Goal: Task Accomplishment & Management: Complete application form

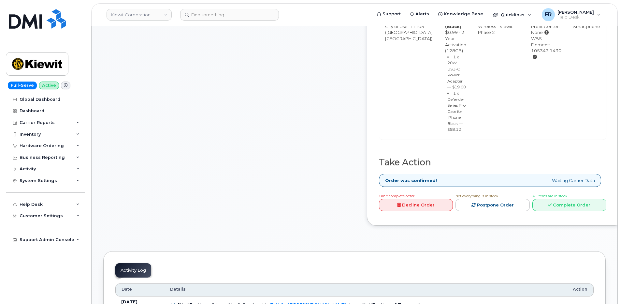
scroll to position [391, 0]
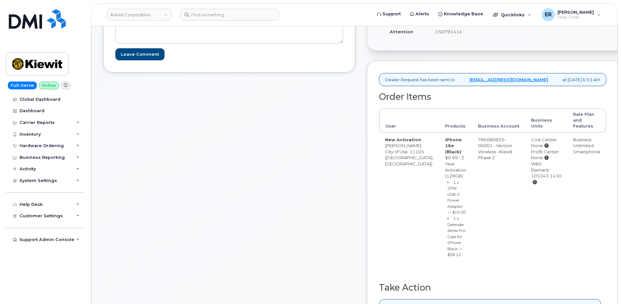
scroll to position [358, 0]
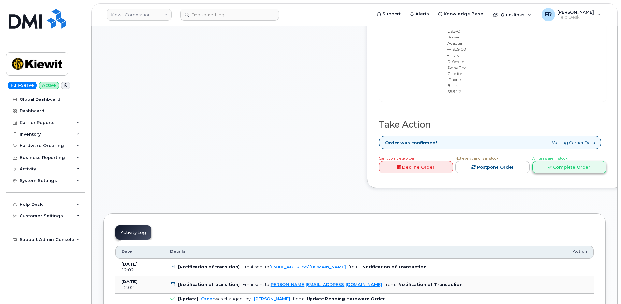
click at [567, 173] on link "Complete Order" at bounding box center [569, 167] width 74 height 12
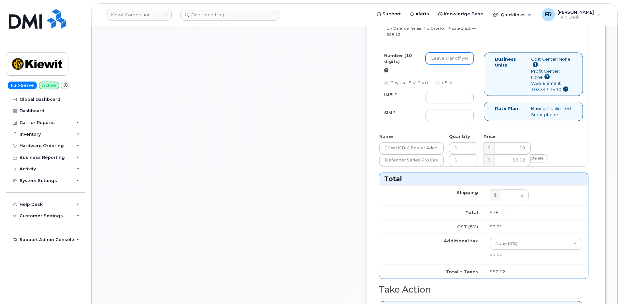
click at [456, 64] on input "Number (10 digits)" at bounding box center [449, 58] width 48 height 12
paste input "929-550-8977"
click at [468, 64] on input "929-550-8977" at bounding box center [449, 58] width 48 height 12
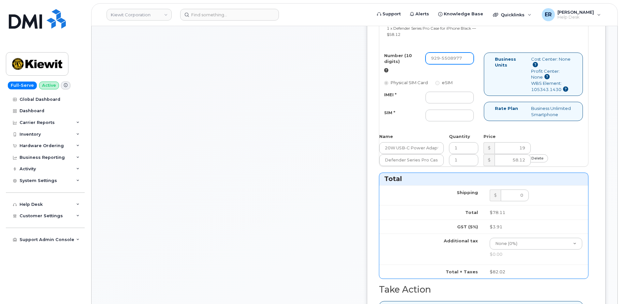
click at [460, 64] on input "929-5508977" at bounding box center [449, 58] width 48 height 12
type input "9295508977"
click at [462, 103] on input "IMEI *" at bounding box center [449, 98] width 48 height 12
click at [447, 103] on input "IMEI *" at bounding box center [449, 98] width 48 height 12
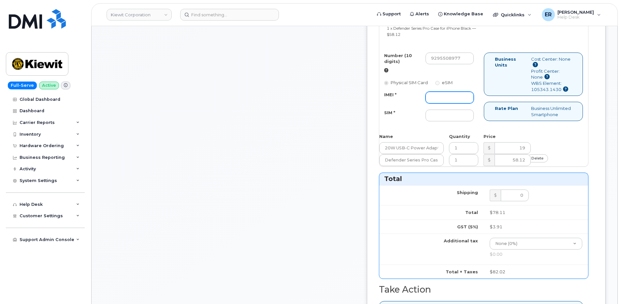
paste input "356312638356260"
type input "356312638356260"
click at [461, 121] on input "SIM *" at bounding box center [449, 115] width 48 height 12
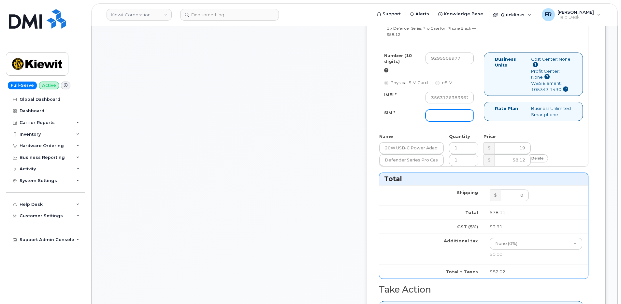
paste input "89043052010008889725001483624473"
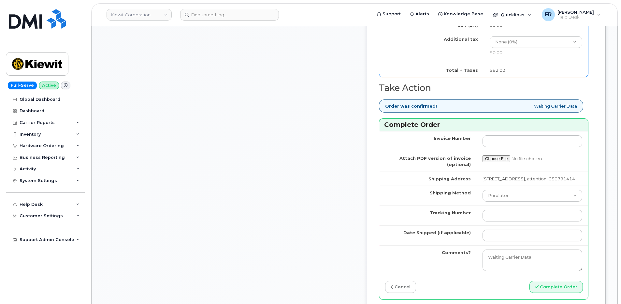
scroll to position [619, 0]
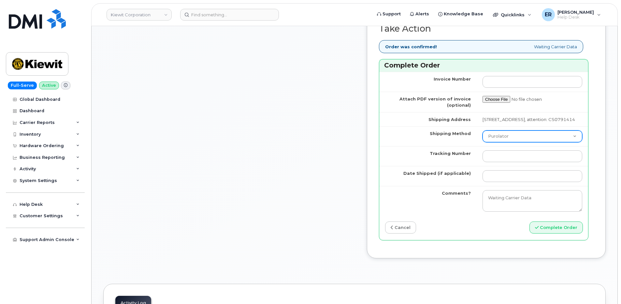
type input "89043052010008889725001483624473"
click at [506, 142] on select "Purolator UPS FedEx Canada Post Courier Other Drop Off Pick Up" at bounding box center [532, 136] width 100 height 12
select select "FedEx"
click at [482, 142] on select "Purolator UPS FedEx Canada Post Courier Other Drop Off Pick Up" at bounding box center [532, 136] width 100 height 12
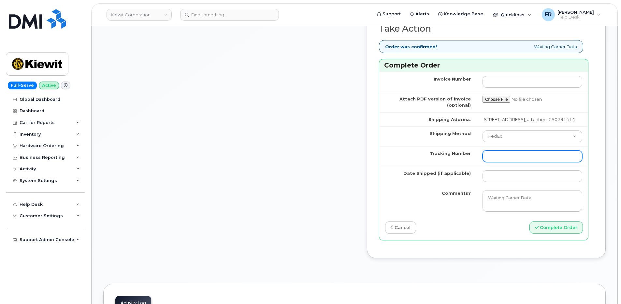
click at [492, 162] on input "Tracking Number" at bounding box center [532, 156] width 100 height 12
click at [493, 162] on input "Tracking Number" at bounding box center [532, 156] width 100 height 12
paste input "460049287830"
type input "460049287830"
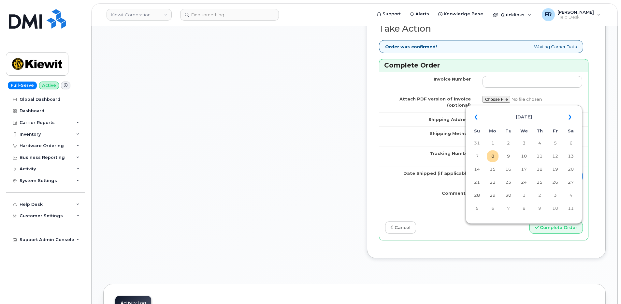
click at [499, 182] on input "Date Shipped (if applicable)" at bounding box center [532, 176] width 100 height 12
click at [492, 158] on td "8" at bounding box center [493, 156] width 12 height 12
type input "[DATE]"
click at [464, 240] on div "Invoice Number Attach PDF version of invoice (optional) Shipping Address 31-01 …" at bounding box center [483, 156] width 209 height 168
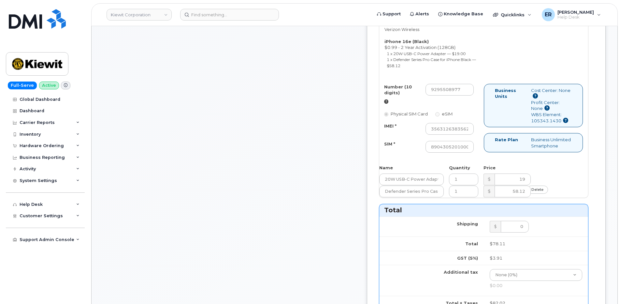
scroll to position [326, 0]
drag, startPoint x: 448, startPoint y: 128, endPoint x: 505, endPoint y: 128, distance: 56.3
click at [516, 128] on div "Number (10 digits) 9295508977 Physical SIM Card eSIM IMEI * 356312638356260 SIM…" at bounding box center [483, 122] width 209 height 75
drag, startPoint x: 454, startPoint y: 169, endPoint x: 500, endPoint y: 168, distance: 45.3
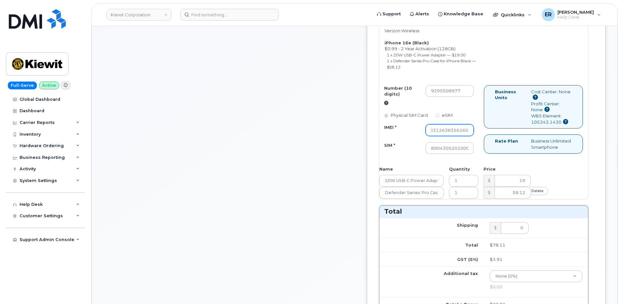
click at [500, 160] on div "Number (10 digits) 9295508977 Physical SIM Card eSIM IMEI * 356312638356260 SIM…" at bounding box center [483, 122] width 209 height 75
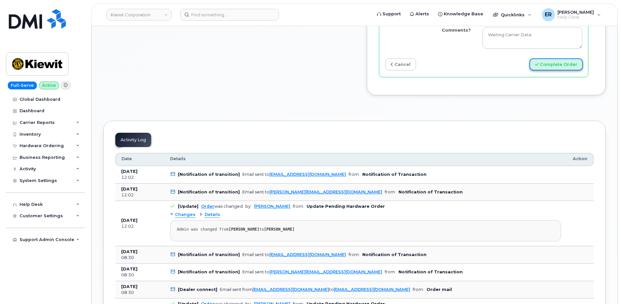
scroll to position [0, 0]
click at [555, 70] on button "Complete Order" at bounding box center [555, 64] width 53 height 12
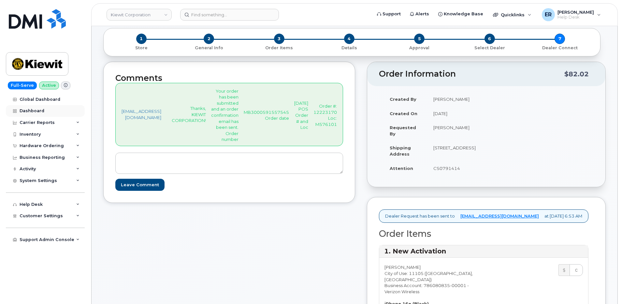
scroll to position [44, 0]
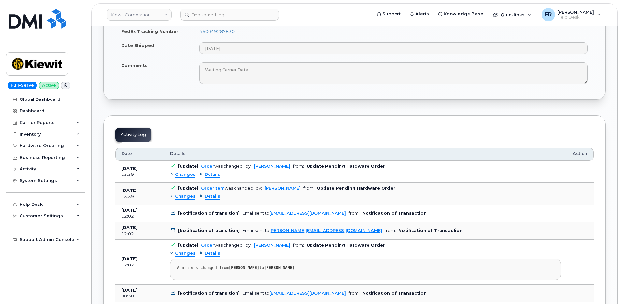
scroll to position [456, 0]
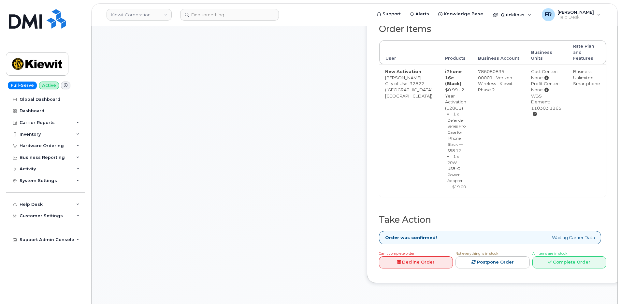
scroll to position [293, 0]
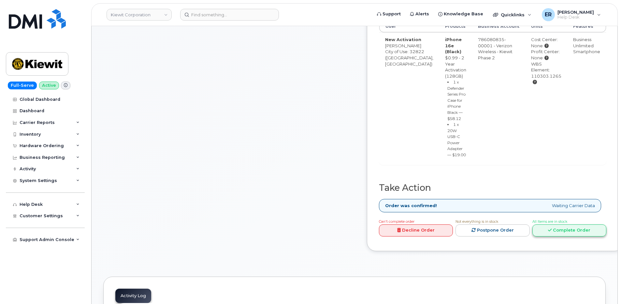
click at [569, 236] on link "Complete Order" at bounding box center [569, 230] width 74 height 12
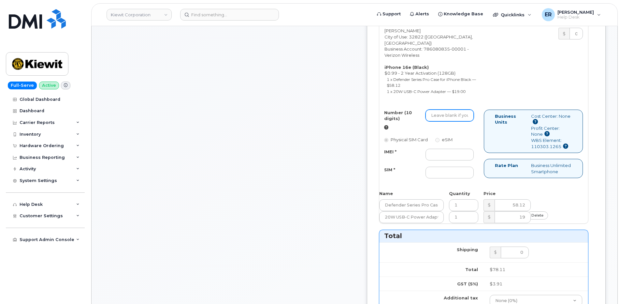
drag, startPoint x: 459, startPoint y: 148, endPoint x: 447, endPoint y: 147, distance: 12.8
click at [459, 121] on input "Number (10 digits)" at bounding box center [449, 115] width 48 height 12
drag, startPoint x: 461, startPoint y: 147, endPoint x: 473, endPoint y: 146, distance: 12.1
click at [468, 121] on input "Number (10 digits)" at bounding box center [449, 115] width 48 height 12
paste input "689-239-7174"
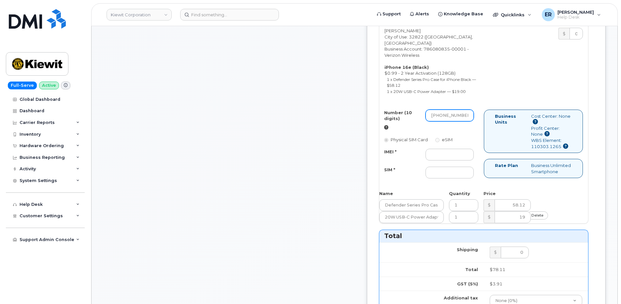
scroll to position [0, 2]
click at [469, 121] on input "689-239-7174" at bounding box center [449, 115] width 48 height 12
click at [460, 121] on input "689-2397174" at bounding box center [449, 115] width 48 height 12
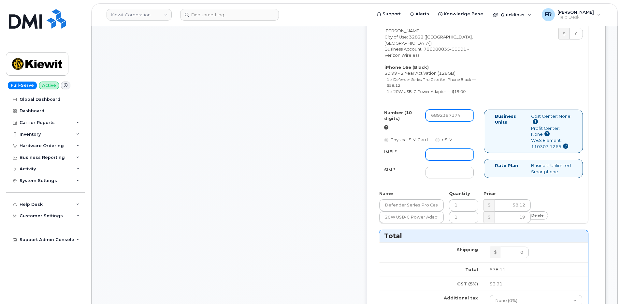
type input "6892397174"
click at [463, 160] on input "IMEI *" at bounding box center [449, 155] width 48 height 12
click at [450, 160] on input "IMEI *" at bounding box center [449, 155] width 48 height 12
paste input "354566767688569"
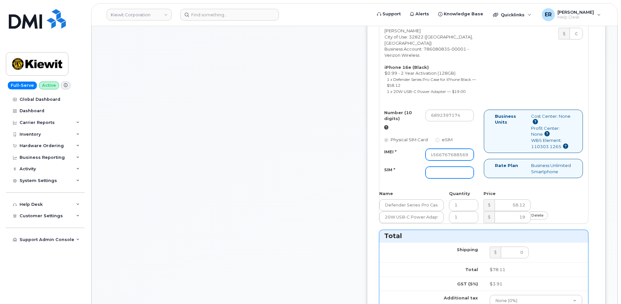
type input "354566767688569"
click at [453, 178] on input "SIM *" at bounding box center [449, 172] width 48 height 12
click at [451, 178] on input "SIM *" at bounding box center [449, 172] width 48 height 12
paste input "89043052010008889725002396153816"
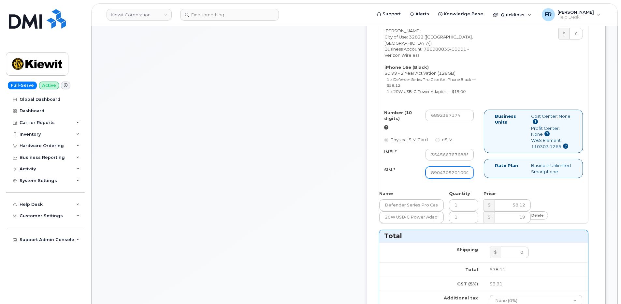
scroll to position [0, 63]
type input "89043052010008889725002396153816"
click at [347, 229] on div "Comments jhelwagen@dminc.com Thanks, KIEWIT CORPORATION! Your order has been su…" at bounding box center [229, 216] width 252 height 764
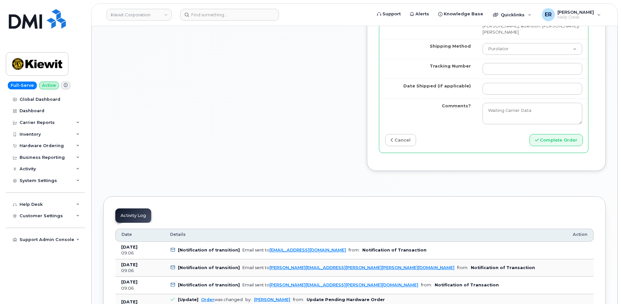
scroll to position [717, 0]
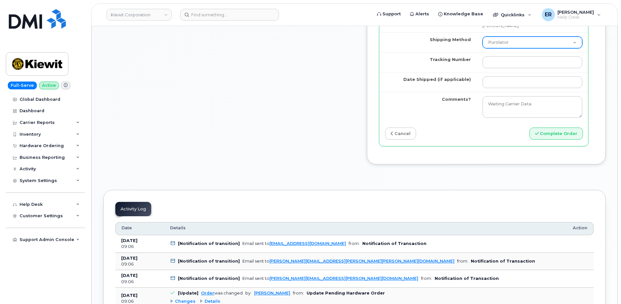
click at [505, 48] on select "Purolator UPS FedEx Canada Post Courier Other Drop Off Pick Up" at bounding box center [532, 42] width 100 height 12
select select "FedEx"
click at [482, 48] on select "Purolator UPS FedEx Canada Post Courier Other Drop Off Pick Up" at bounding box center [532, 42] width 100 height 12
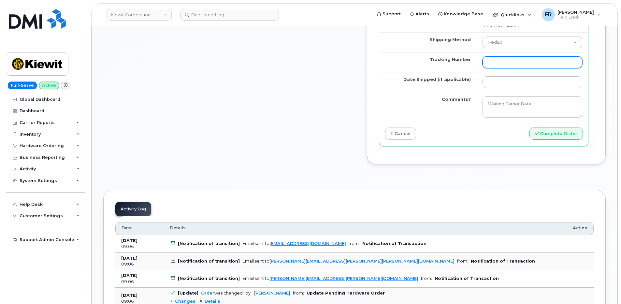
click at [498, 68] on input "Tracking Number" at bounding box center [532, 62] width 100 height 12
click at [496, 68] on input "Tracking Number" at bounding box center [532, 62] width 100 height 12
paste input "460049287818"
type input "460049287818"
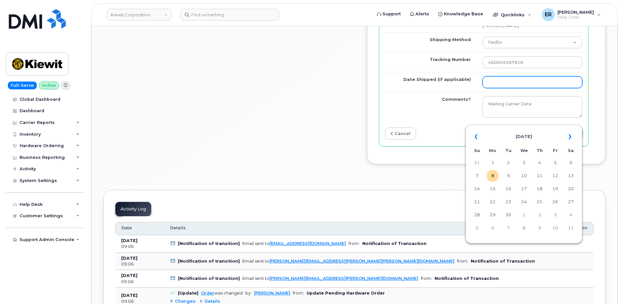
click at [487, 88] on input "Date Shipped (if applicable)" at bounding box center [532, 82] width 100 height 12
click at [490, 178] on td "8" at bounding box center [493, 176] width 12 height 12
type input "[DATE]"
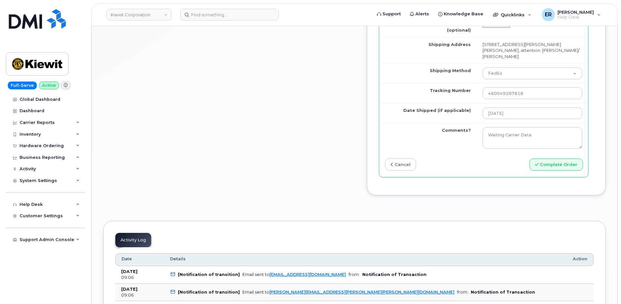
scroll to position [782, 0]
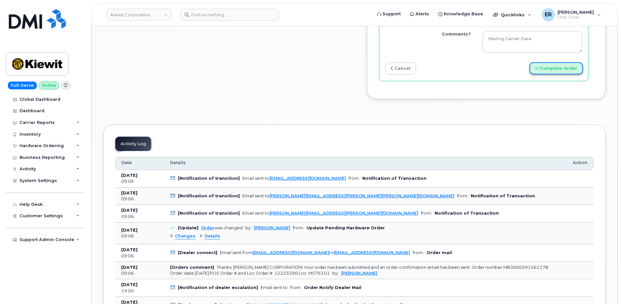
click at [551, 74] on button "Complete Order" at bounding box center [555, 68] width 53 height 12
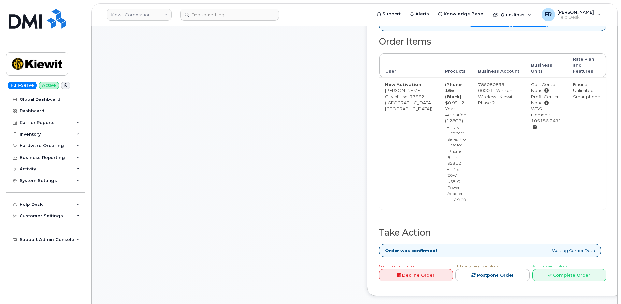
scroll to position [293, 0]
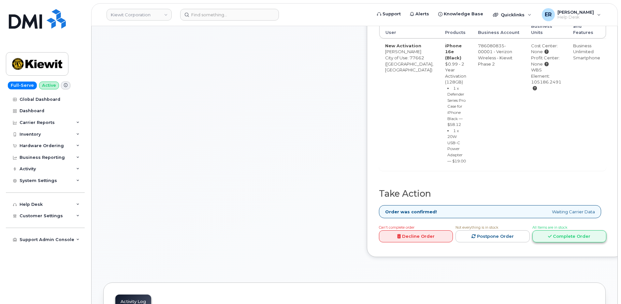
click at [561, 242] on link "Complete Order" at bounding box center [569, 236] width 74 height 12
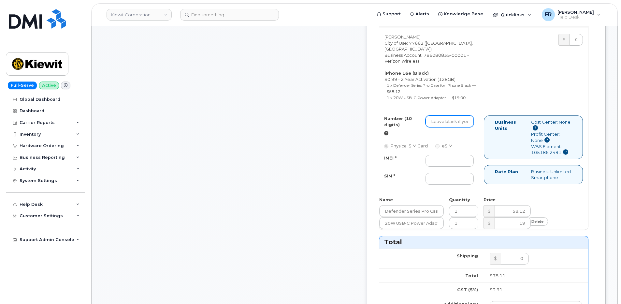
click at [461, 127] on input "Number (10 digits)" at bounding box center [449, 121] width 48 height 12
paste input "[PHONE_NUMBER]"
click at [468, 127] on input "[PHONE_NUMBER]" at bounding box center [449, 121] width 48 height 12
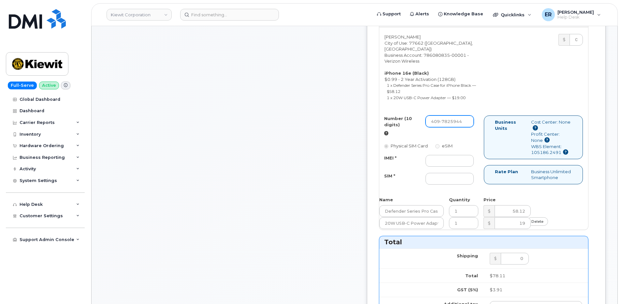
click at [460, 127] on input "409-7825944" at bounding box center [449, 121] width 48 height 12
type input "4097825944"
click at [459, 166] on input "IMEI *" at bounding box center [449, 161] width 48 height 12
click at [446, 166] on input "IMEI *" at bounding box center [449, 161] width 48 height 12
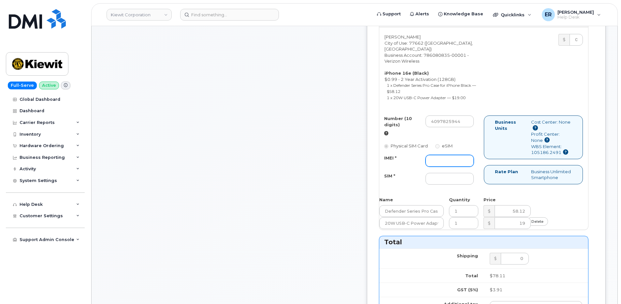
paste input "351379433448225"
type input "351379433448225"
click at [461, 184] on input "SIM *" at bounding box center [449, 179] width 48 height 12
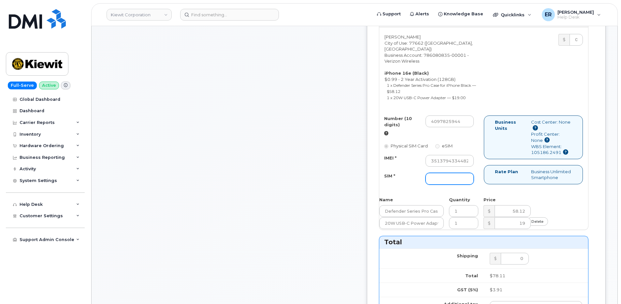
paste input "89043052010008889625001962278204"
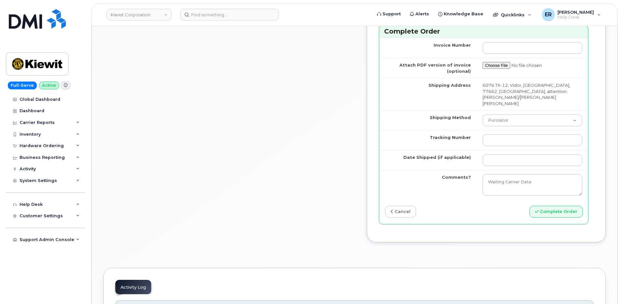
scroll to position [651, 0]
type input "89043052010008889625001962278204"
click at [508, 125] on select "Purolator UPS FedEx Canada Post Courier Other Drop Off Pick Up" at bounding box center [532, 120] width 100 height 12
select select "FedEx"
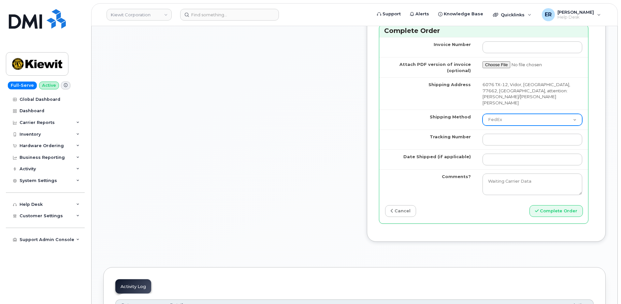
click at [482, 125] on select "Purolator UPS FedEx Canada Post Courier Other Drop Off Pick Up" at bounding box center [532, 120] width 100 height 12
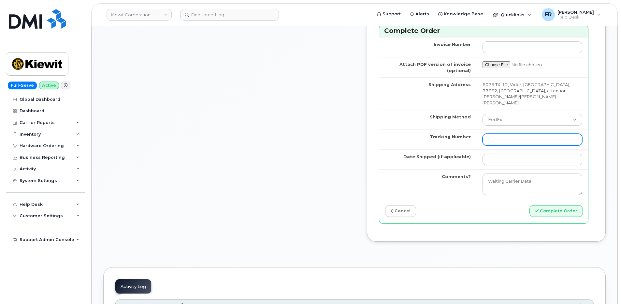
drag, startPoint x: 497, startPoint y: 151, endPoint x: 464, endPoint y: 145, distance: 33.8
click at [497, 145] on input "Tracking Number" at bounding box center [532, 140] width 100 height 12
click at [501, 145] on input "Tracking Number" at bounding box center [532, 140] width 100 height 12
paste input "460049287704"
type input "460049287704"
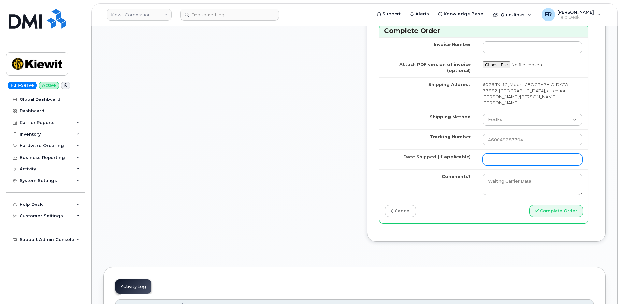
click at [498, 165] on input "Date Shipped (if applicable)" at bounding box center [532, 159] width 100 height 12
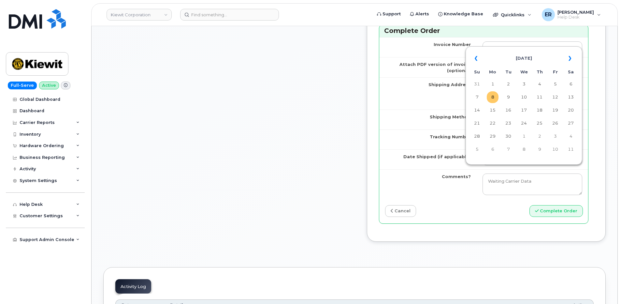
click at [491, 95] on td "8" at bounding box center [493, 97] width 12 height 12
type input "[DATE]"
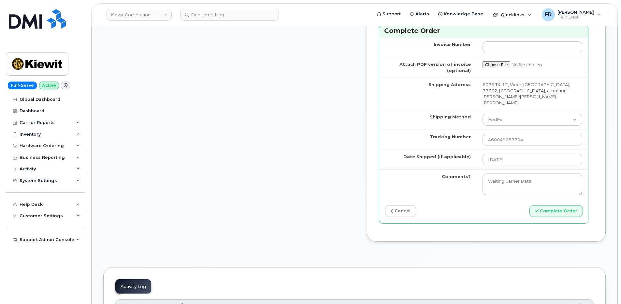
click at [559, 217] on button "Complete Order" at bounding box center [555, 211] width 53 height 12
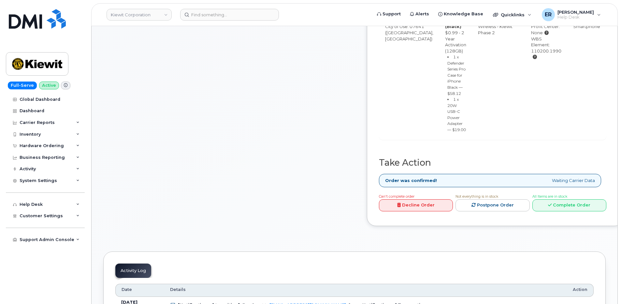
scroll to position [327, 0]
click at [569, 211] on link "Complete Order" at bounding box center [569, 205] width 74 height 12
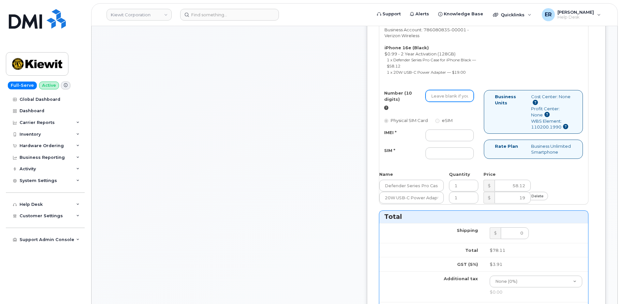
click at [459, 102] on input "Number (10 digits)" at bounding box center [449, 96] width 48 height 12
paste input "551-337-8306"
click at [468, 102] on input "551-337-8306" at bounding box center [449, 96] width 48 height 12
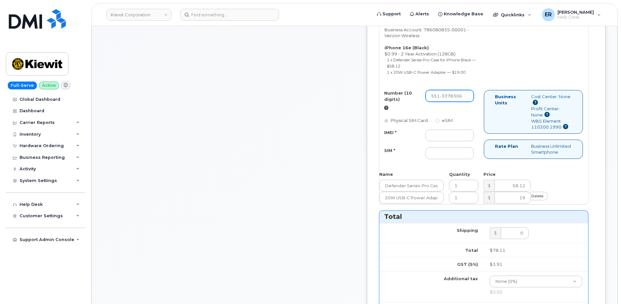
click at [460, 102] on input "551-3378306" at bounding box center [449, 96] width 48 height 12
type input "5513378306"
click at [468, 141] on input "IMEI *" at bounding box center [449, 135] width 48 height 12
click at [455, 141] on input "IMEI *" at bounding box center [449, 135] width 48 height 12
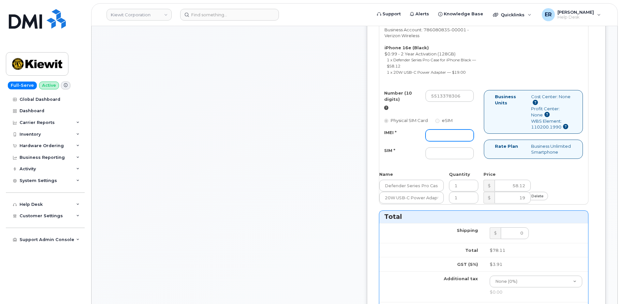
paste input "354566766192910"
type input "354566766192910"
click at [470, 159] on input "SIM *" at bounding box center [449, 153] width 48 height 12
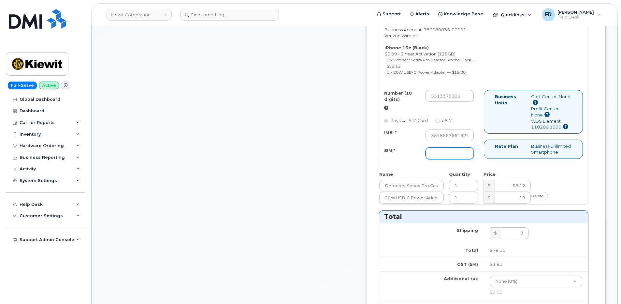
paste input "89043052010008889625002646012871"
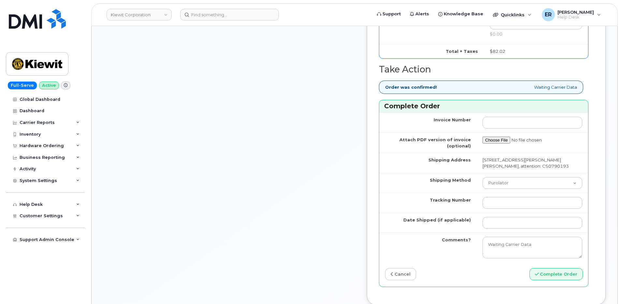
scroll to position [587, 0]
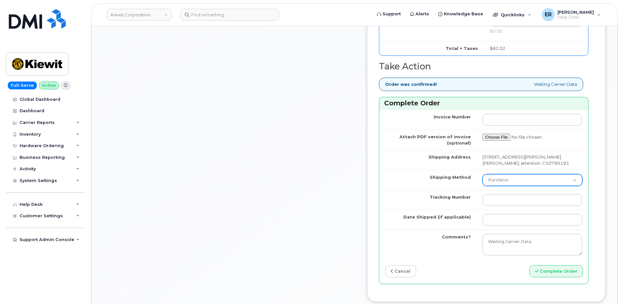
type input "89043052010008889625002646012871"
click at [495, 186] on select "Purolator UPS FedEx Canada Post Courier Other Drop Off Pick Up" at bounding box center [532, 180] width 100 height 12
select select "FedEx"
click at [482, 186] on select "Purolator UPS FedEx Canada Post Courier Other Drop Off Pick Up" at bounding box center [532, 180] width 100 height 12
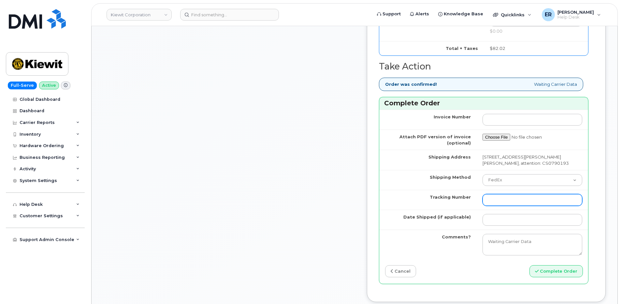
click at [504, 206] on input "Tracking Number" at bounding box center [532, 200] width 100 height 12
click at [510, 206] on input "Tracking Number" at bounding box center [532, 200] width 100 height 12
paste input "460049287792"
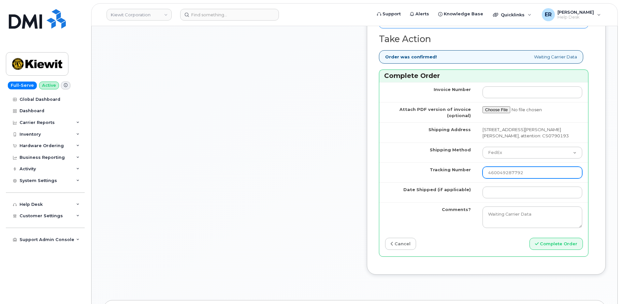
scroll to position [652, 0]
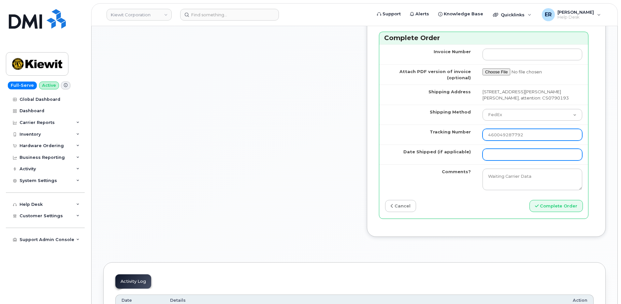
type input "460049287792"
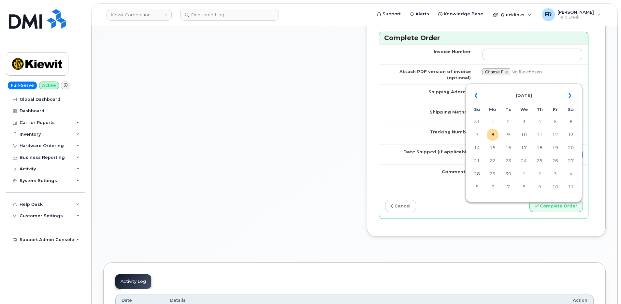
click at [491, 160] on input "Date Shipped (if applicable)" at bounding box center [532, 155] width 100 height 12
click at [495, 135] on td "8" at bounding box center [493, 135] width 12 height 12
type input "[DATE]"
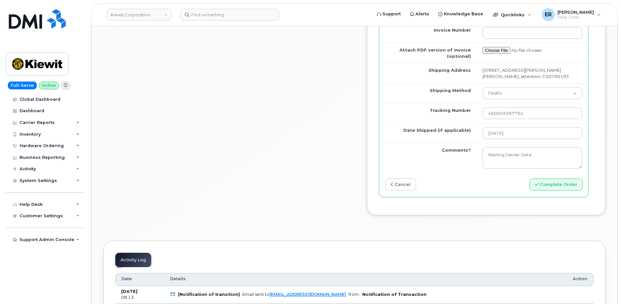
scroll to position [750, 0]
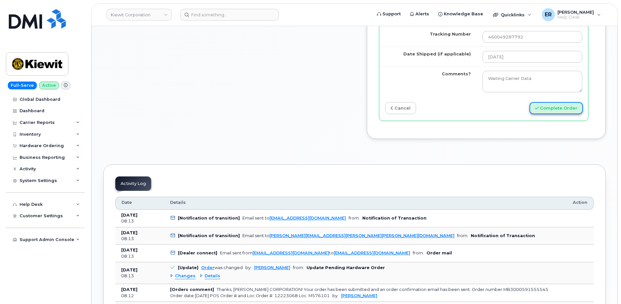
click at [555, 114] on button "Complete Order" at bounding box center [555, 108] width 53 height 12
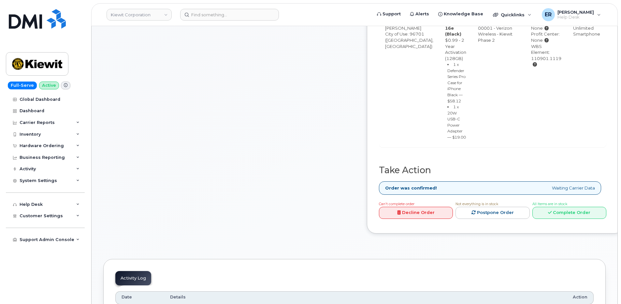
scroll to position [326, 0]
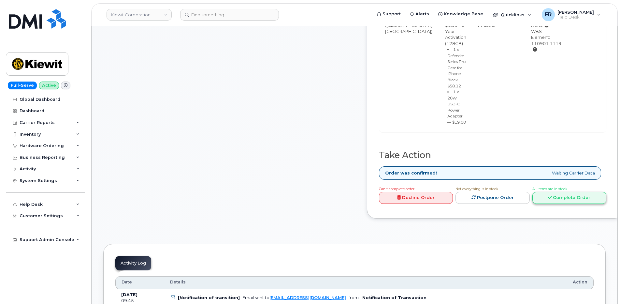
click at [573, 204] on link "Complete Order" at bounding box center [569, 198] width 74 height 12
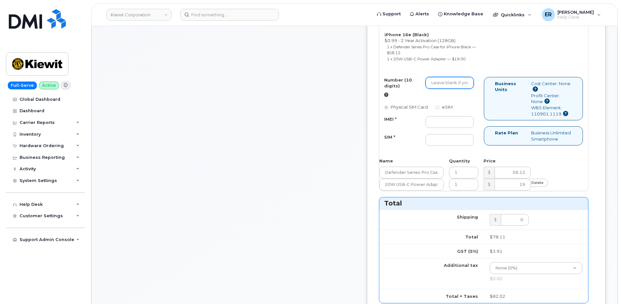
click at [459, 89] on input "Number (10 digits)" at bounding box center [449, 83] width 48 height 12
paste input "808-970-3124"
click at [470, 89] on input "808-970-3124" at bounding box center [449, 83] width 48 height 12
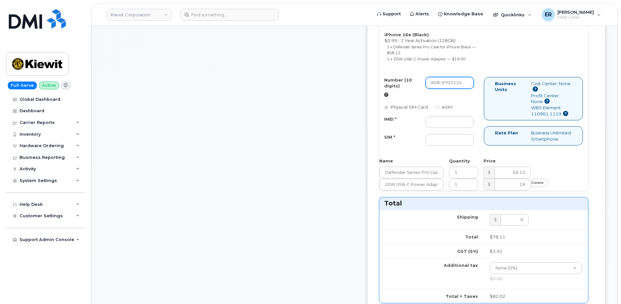
click at [459, 89] on input "808-9703124" at bounding box center [449, 83] width 48 height 12
type input "8089703124"
click at [462, 128] on input "IMEI *" at bounding box center [449, 122] width 48 height 12
click at [459, 128] on input "IMEI *" at bounding box center [449, 122] width 48 height 12
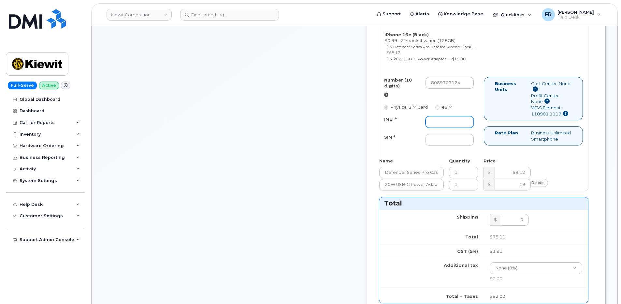
paste input "356312638184779"
type input "356312638184779"
click at [458, 146] on input "SIM *" at bounding box center [449, 140] width 48 height 12
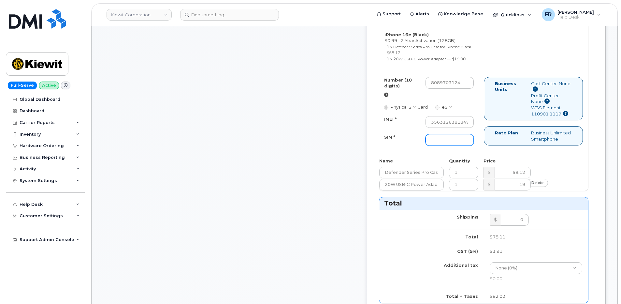
paste input "89043052010008889725002045887107"
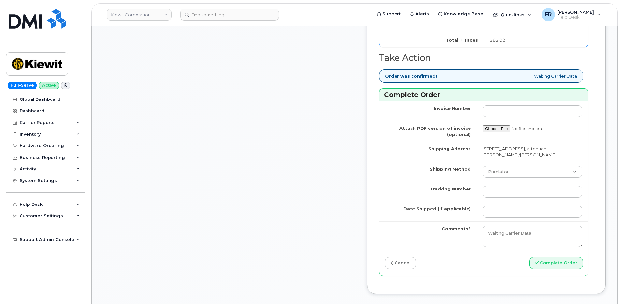
scroll to position [619, 0]
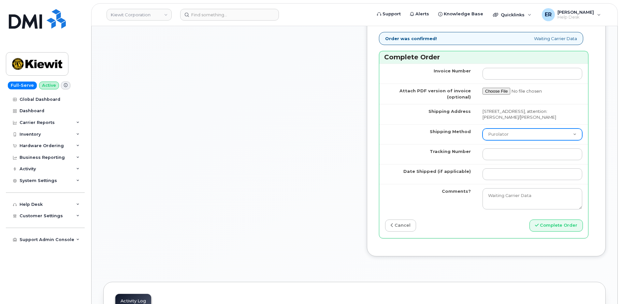
type input "89043052010008889725002045887107"
click at [497, 140] on select "Purolator UPS FedEx Canada Post Courier Other Drop Off Pick Up" at bounding box center [532, 134] width 100 height 12
select select "FedEx"
click at [482, 140] on select "Purolator UPS FedEx Canada Post Courier Other Drop Off Pick Up" at bounding box center [532, 134] width 100 height 12
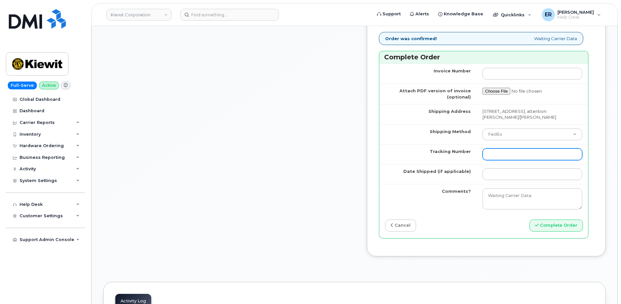
click at [493, 160] on input "Tracking Number" at bounding box center [532, 154] width 100 height 12
click at [492, 160] on input "Tracking Number" at bounding box center [532, 154] width 100 height 12
paste input "460049287807"
type input "460049287807"
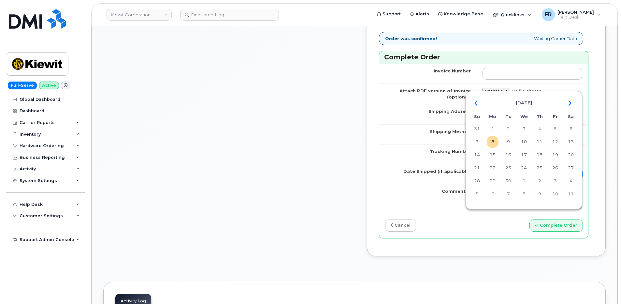
click at [500, 180] on input "Date Shipped (if applicable)" at bounding box center [532, 174] width 100 height 12
click at [490, 140] on td "8" at bounding box center [493, 142] width 12 height 12
type input "[DATE]"
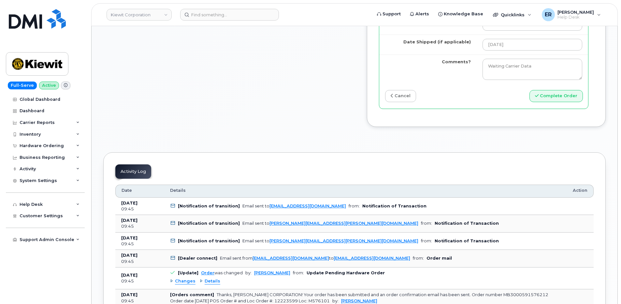
scroll to position [749, 0]
click at [550, 101] on button "Complete Order" at bounding box center [555, 95] width 53 height 12
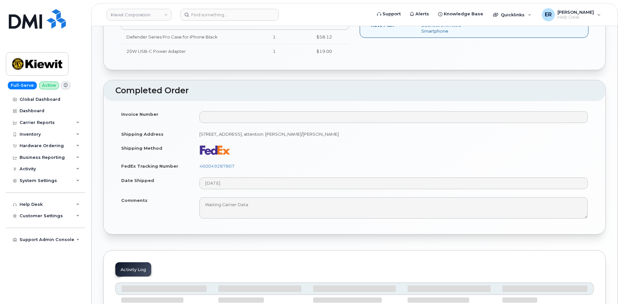
scroll to position [283, 0]
